Goal: Task Accomplishment & Management: Manage account settings

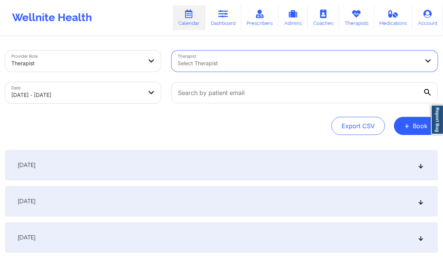
select select "2025-11"
select select "2026-0"
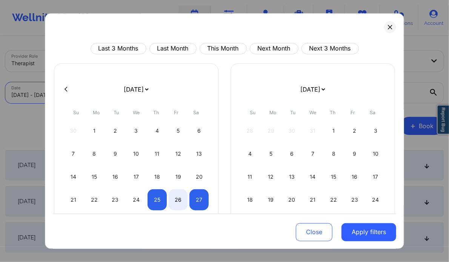
click at [140, 92] on body "Wellnite Health Calendar Dashboard Prescribers Admins Coaches Therapists Medica…" at bounding box center [224, 131] width 449 height 262
click at [67, 90] on icon at bounding box center [65, 89] width 3 height 6
select select "2025-10"
select select "2025-11"
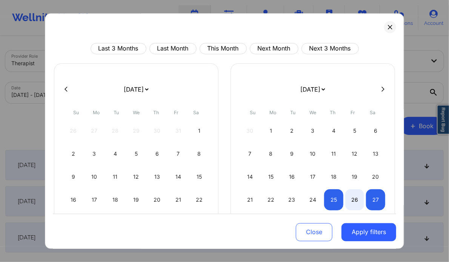
click at [67, 90] on icon at bounding box center [65, 89] width 3 height 6
select select "2025-9"
select select "2025-10"
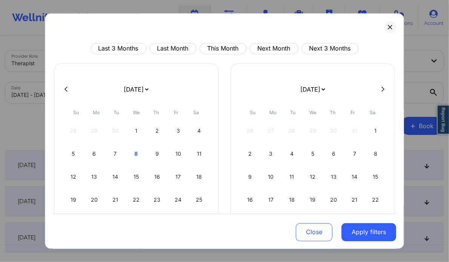
click at [67, 90] on icon at bounding box center [65, 89] width 3 height 6
select select "2025-8"
select select "2025-9"
click at [314, 152] on div "8" at bounding box center [312, 153] width 19 height 21
select select "2025-9"
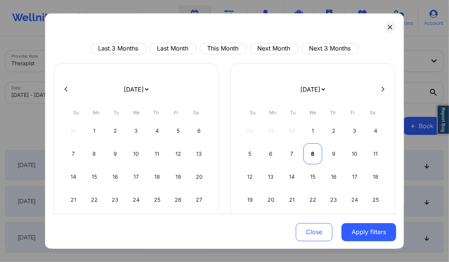
select select "2025-10"
select select "2025-9"
select select "2025-10"
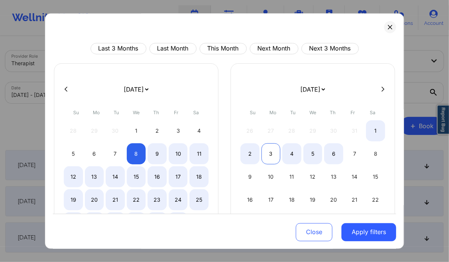
select select "2025-9"
select select "2025-10"
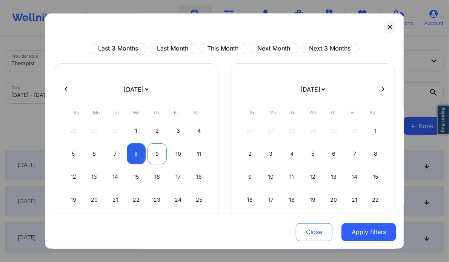
select select "2025-9"
select select "2025-10"
click at [154, 153] on div "9" at bounding box center [156, 153] width 19 height 21
select select "2025-9"
select select "2025-10"
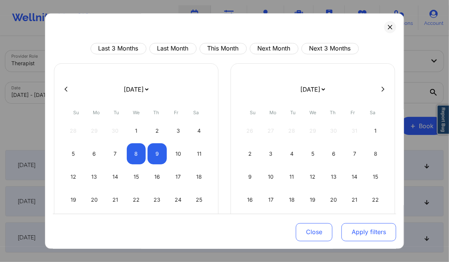
click at [383, 226] on button "Apply filters" at bounding box center [368, 232] width 55 height 18
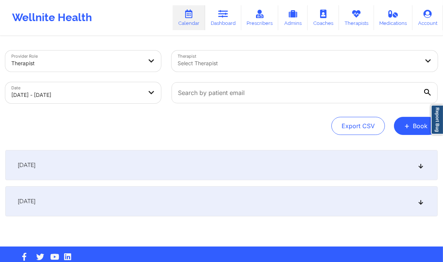
click at [419, 201] on icon at bounding box center [421, 201] width 6 height 5
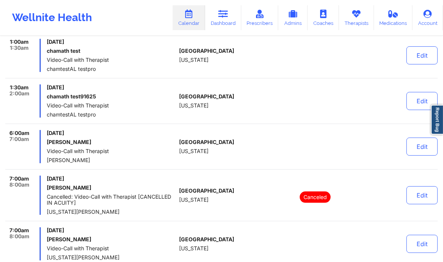
scroll to position [185, 0]
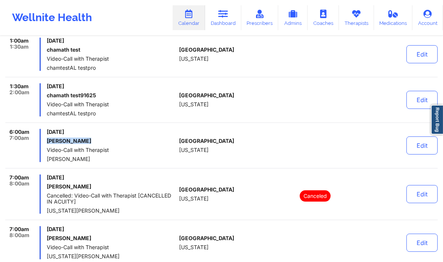
drag, startPoint x: 92, startPoint y: 140, endPoint x: 46, endPoint y: 140, distance: 45.6
click at [47, 140] on h6 "[PERSON_NAME]" at bounding box center [111, 141] width 129 height 6
copy h6 "[PERSON_NAME]"
click at [422, 150] on button "Edit" at bounding box center [421, 145] width 31 height 18
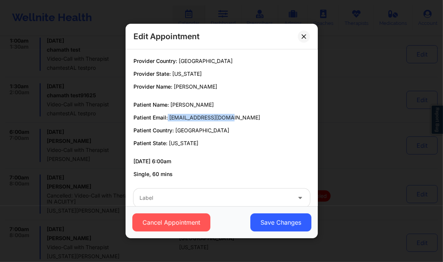
drag, startPoint x: 231, startPoint y: 117, endPoint x: 168, endPoint y: 117, distance: 63.0
click at [168, 117] on p "Patient Email: [EMAIL_ADDRESS][DOMAIN_NAME]" at bounding box center [221, 118] width 176 height 8
copy p "[EMAIL_ADDRESS][DOMAIN_NAME]"
click at [304, 35] on icon at bounding box center [304, 36] width 5 height 5
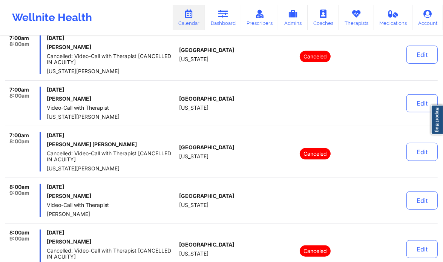
scroll to position [326, 0]
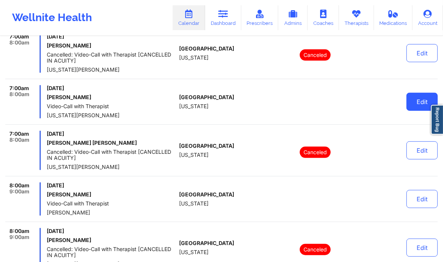
click at [420, 102] on button "Edit" at bounding box center [421, 102] width 31 height 18
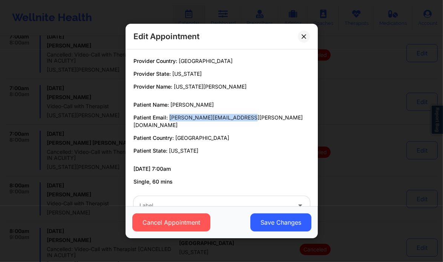
drag, startPoint x: 245, startPoint y: 119, endPoint x: 170, endPoint y: 117, distance: 75.0
click at [170, 117] on p "Patient Email: [PERSON_NAME][EMAIL_ADDRESS][PERSON_NAME][DOMAIN_NAME]" at bounding box center [221, 121] width 176 height 15
copy span "[PERSON_NAME][EMAIL_ADDRESS][PERSON_NAME][DOMAIN_NAME]"
click at [304, 39] on button at bounding box center [304, 37] width 12 height 12
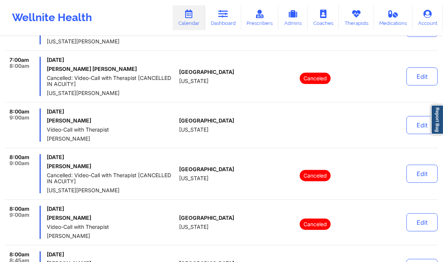
scroll to position [400, 0]
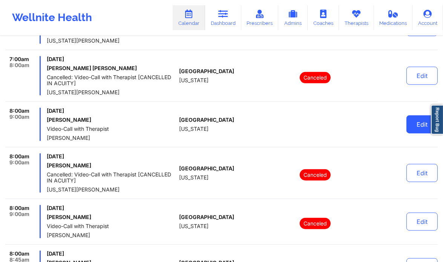
click at [413, 124] on button "Edit" at bounding box center [421, 124] width 31 height 18
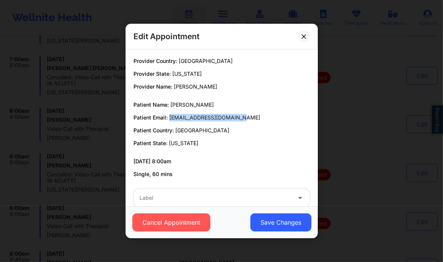
drag, startPoint x: 241, startPoint y: 117, endPoint x: 170, endPoint y: 116, distance: 70.9
click at [170, 116] on p "Patient Email: [EMAIL_ADDRESS][DOMAIN_NAME]" at bounding box center [221, 118] width 176 height 8
copy span "[EMAIL_ADDRESS][DOMAIN_NAME]"
